Goal: Find specific page/section

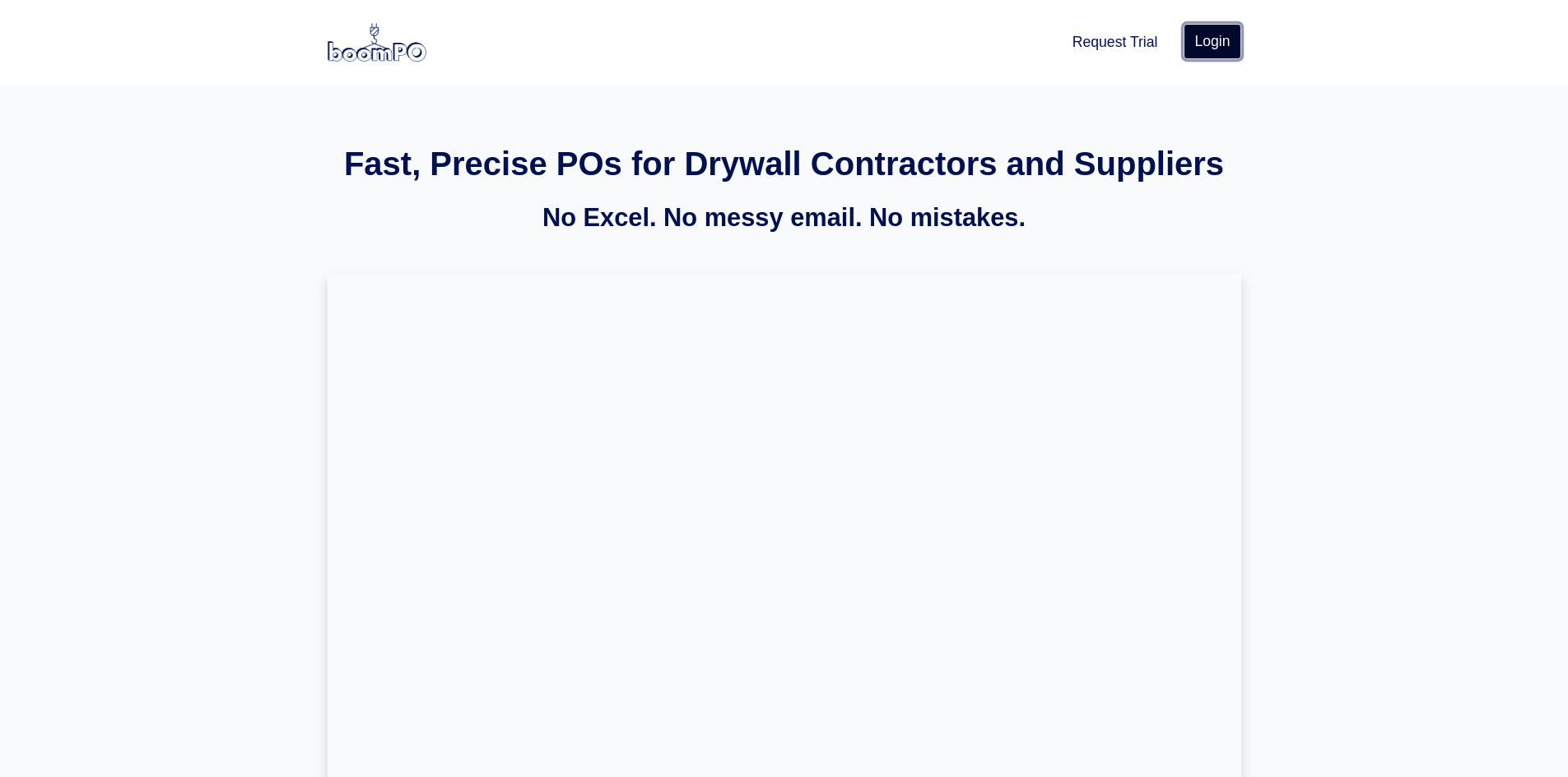
click at [1189, 36] on link "Login" at bounding box center [1212, 41] width 57 height 35
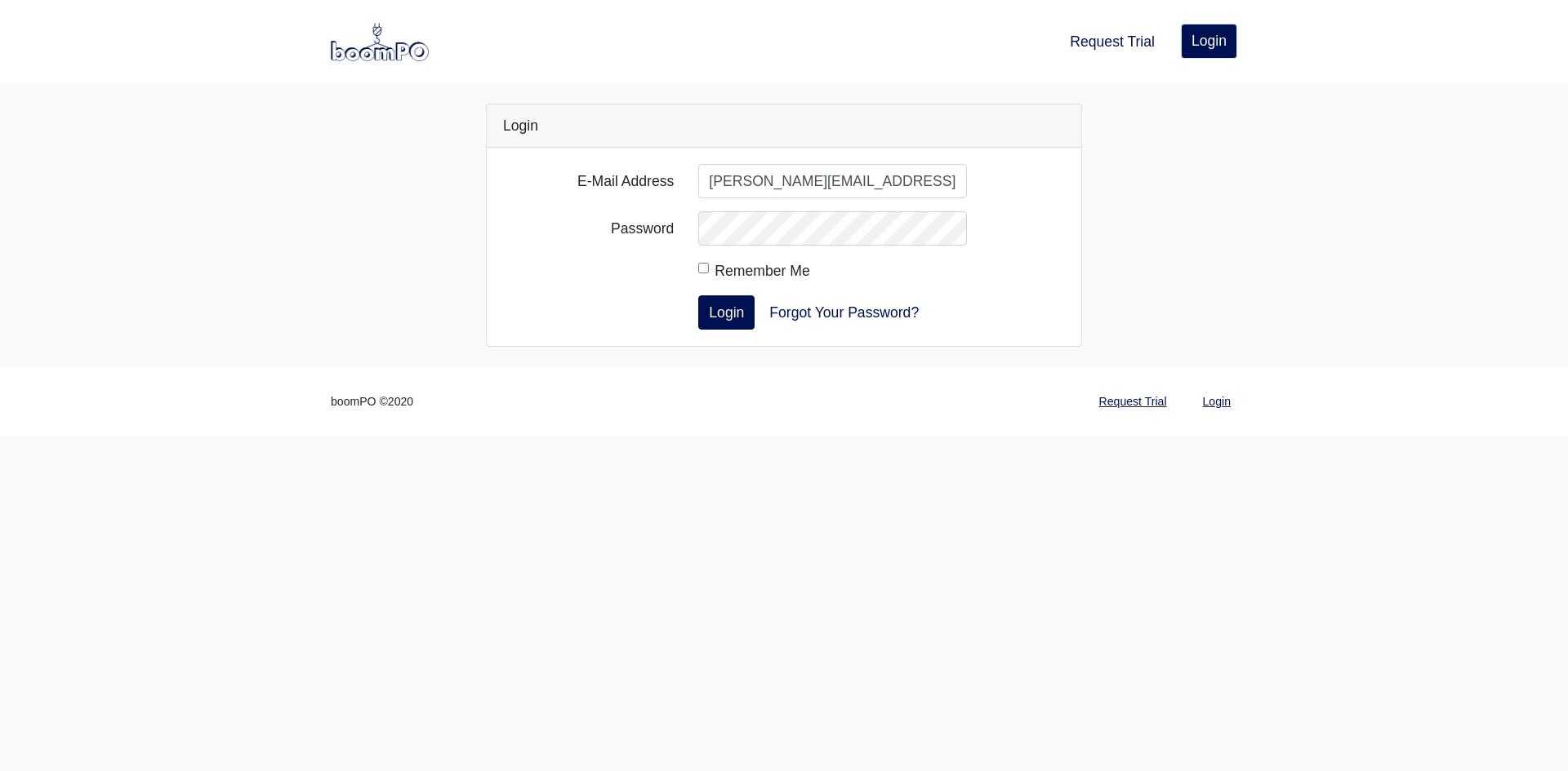
type input "[PERSON_NAME][EMAIL_ADDRESS][DOMAIN_NAME]"
click at [698, 295] on button "Login" at bounding box center [726, 312] width 57 height 35
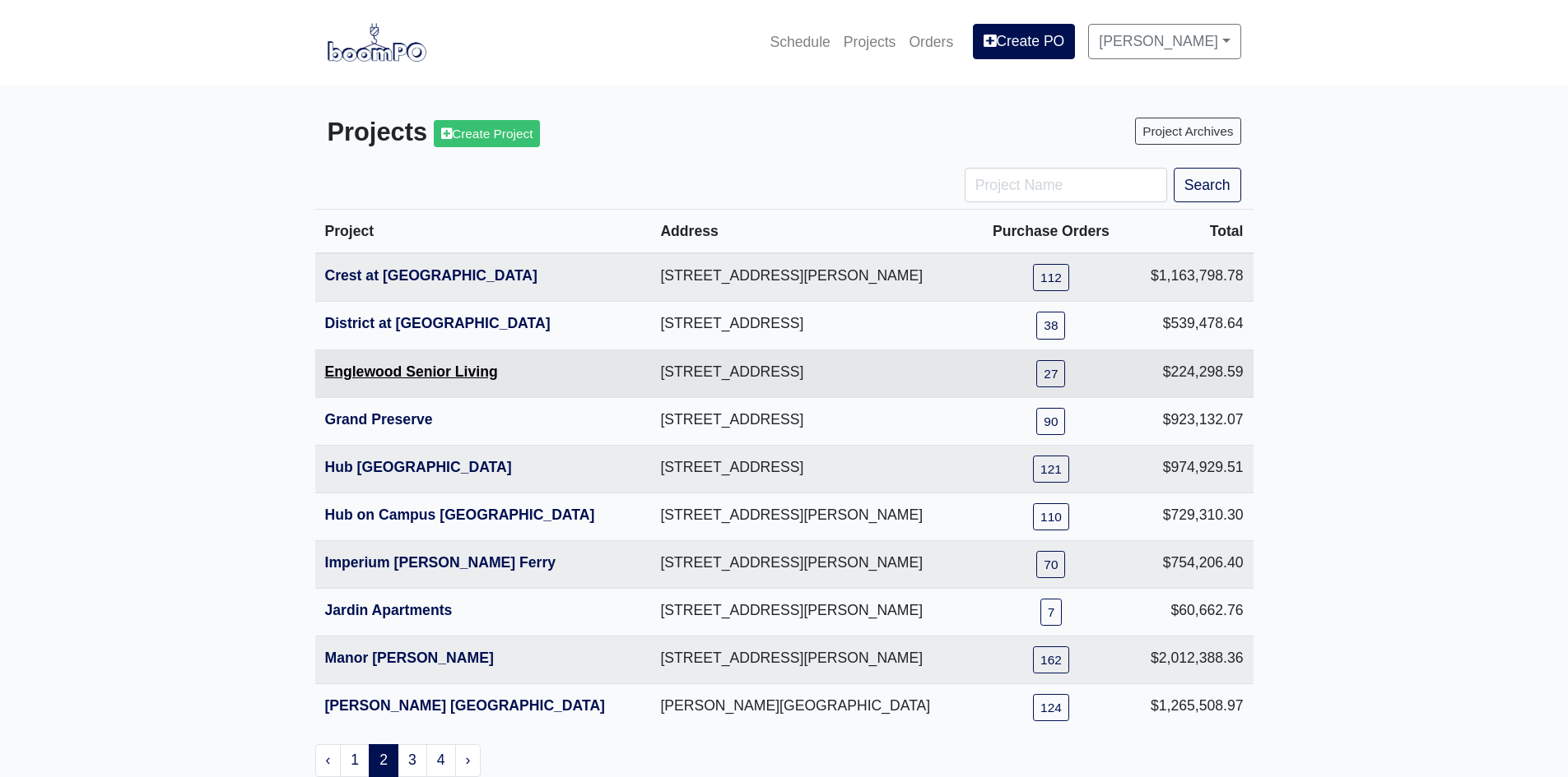
click at [384, 366] on link "Englewood Senior Living" at bounding box center [411, 371] width 173 height 16
